Goal: Find specific page/section: Find specific page/section

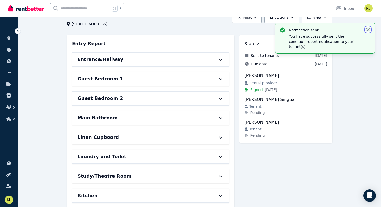
click at [367, 30] on icon "button" at bounding box center [368, 29] width 5 height 5
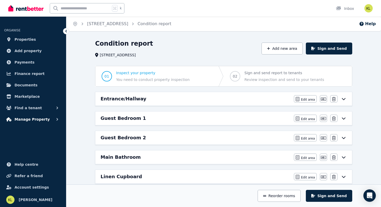
click at [26, 122] on button "Manage Property" at bounding box center [33, 119] width 58 height 10
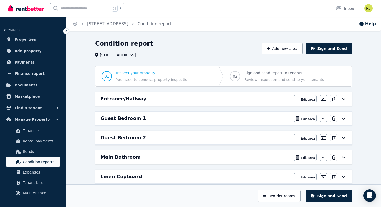
click at [30, 158] on link "Condition reports" at bounding box center [33, 162] width 54 height 10
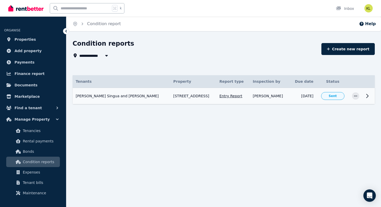
click at [368, 99] on icon at bounding box center [368, 96] width 6 height 6
